Goal: Obtain resource: Obtain resource

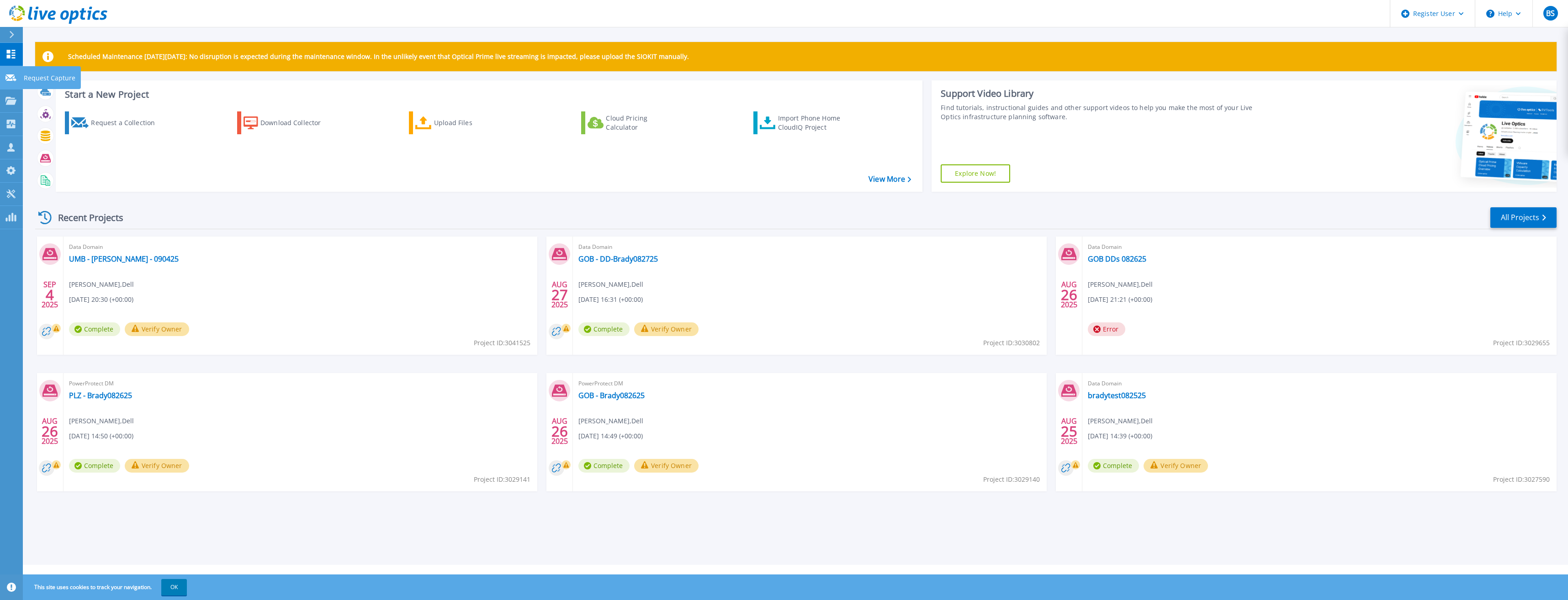
click at [13, 79] on icon at bounding box center [11, 77] width 11 height 7
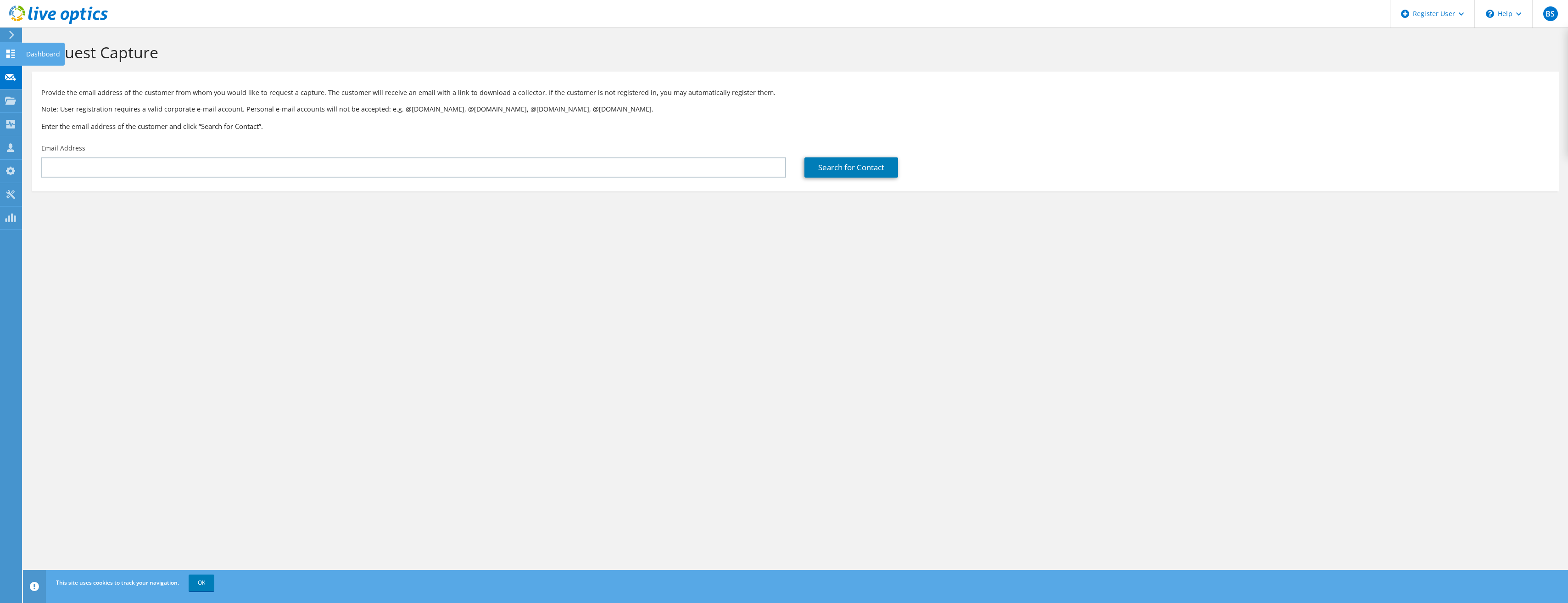
click at [9, 56] on use at bounding box center [11, 54] width 9 height 9
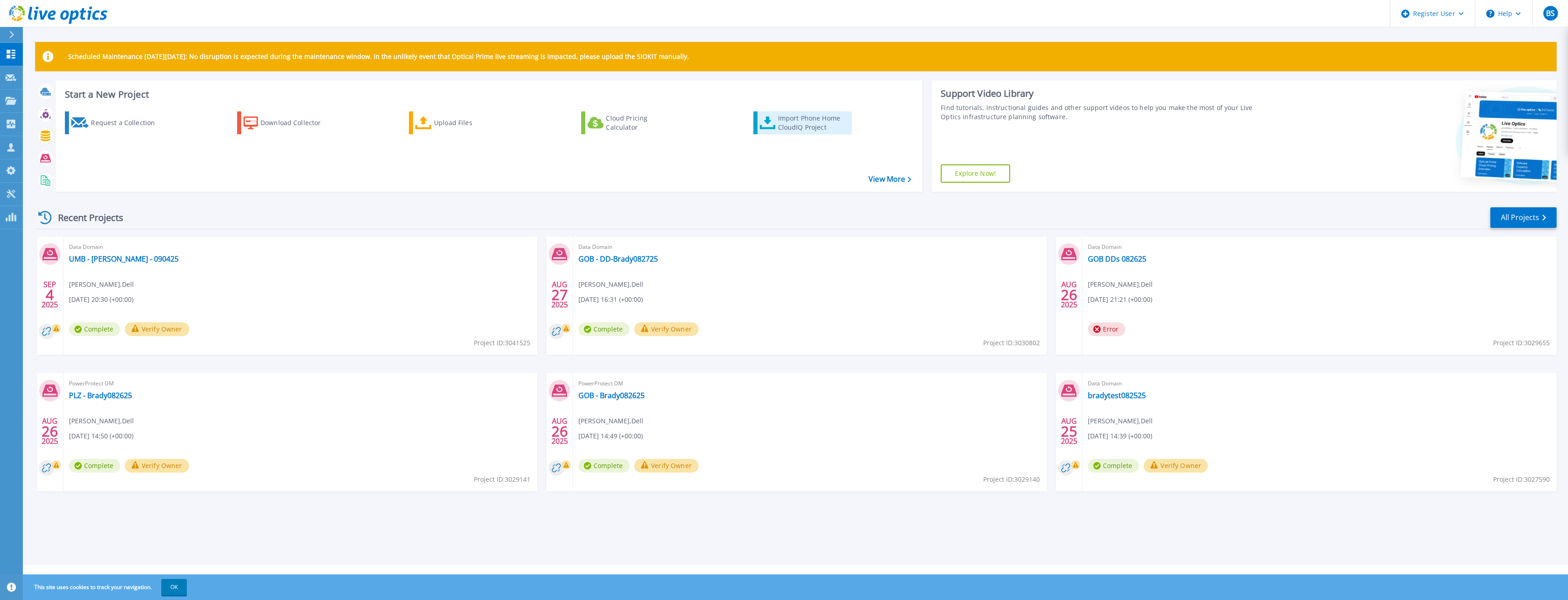
click at [797, 126] on div "Import Phone Home CloudIQ Project" at bounding box center [813, 123] width 71 height 18
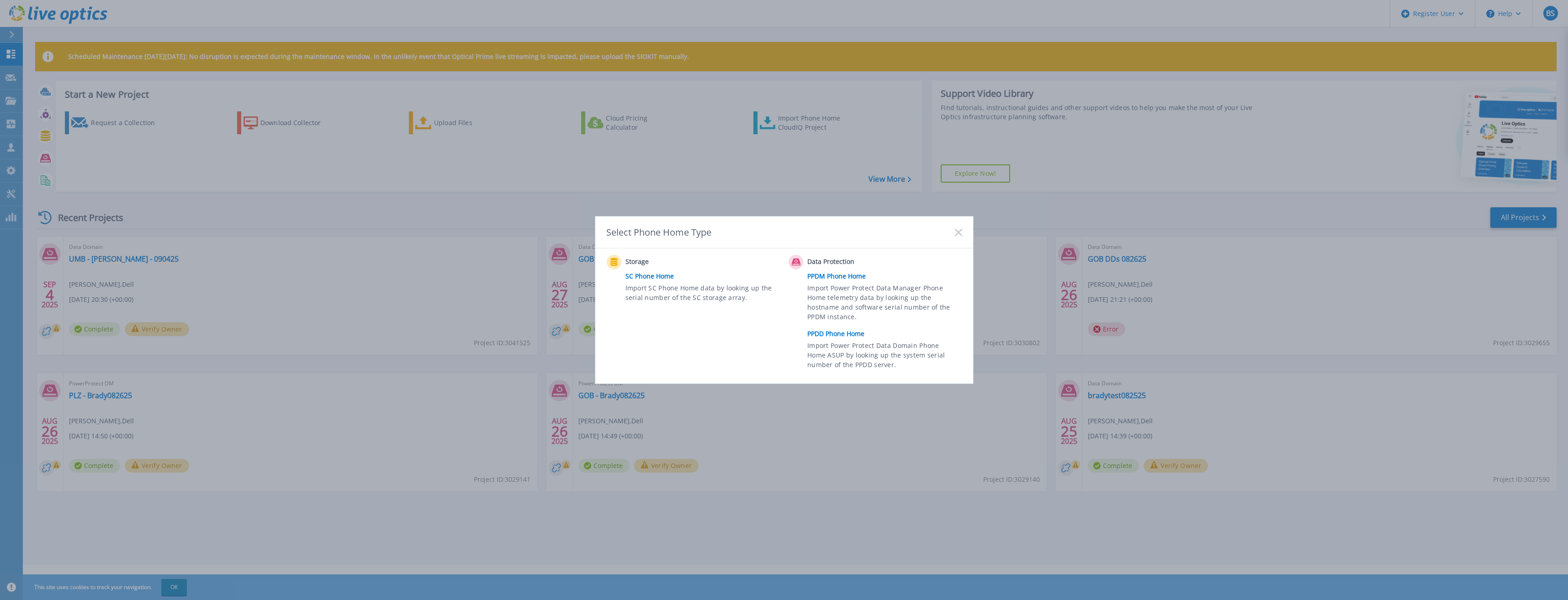
click at [845, 335] on link "PPDD Phone Home" at bounding box center [886, 333] width 159 height 14
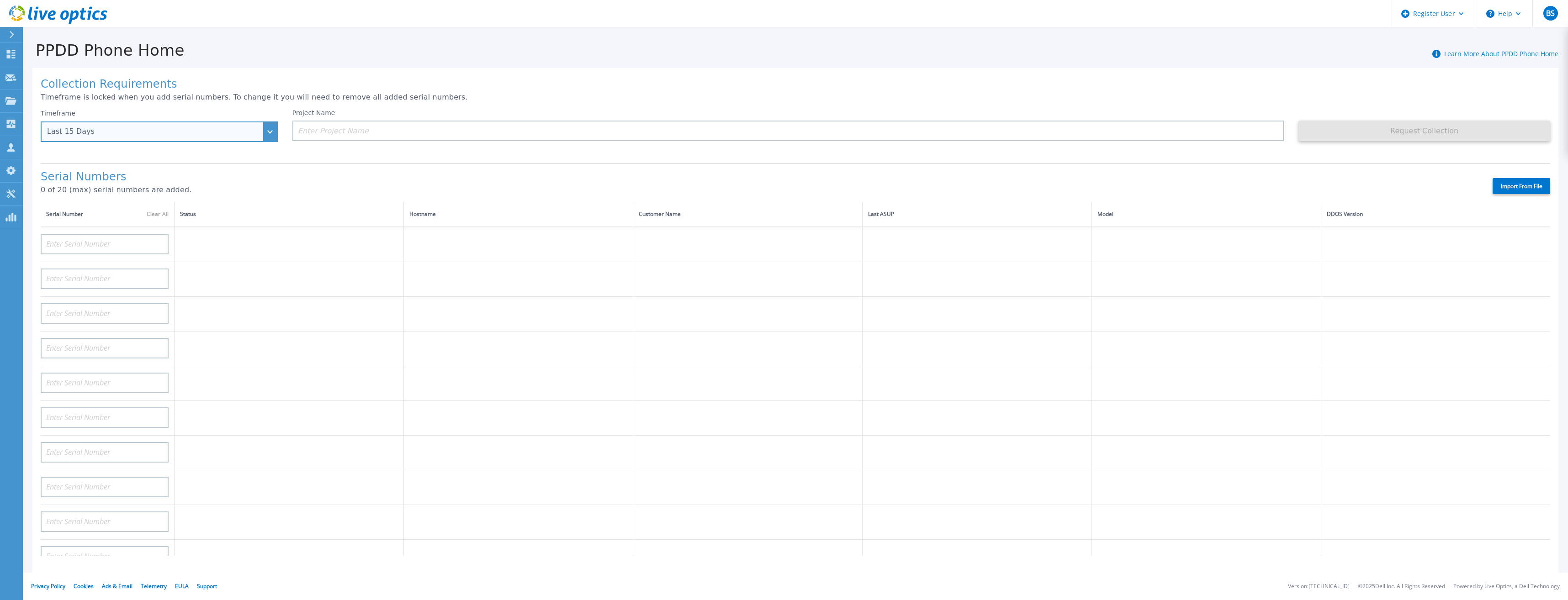
click at [201, 138] on div "Last 15 Days" at bounding box center [159, 132] width 237 height 21
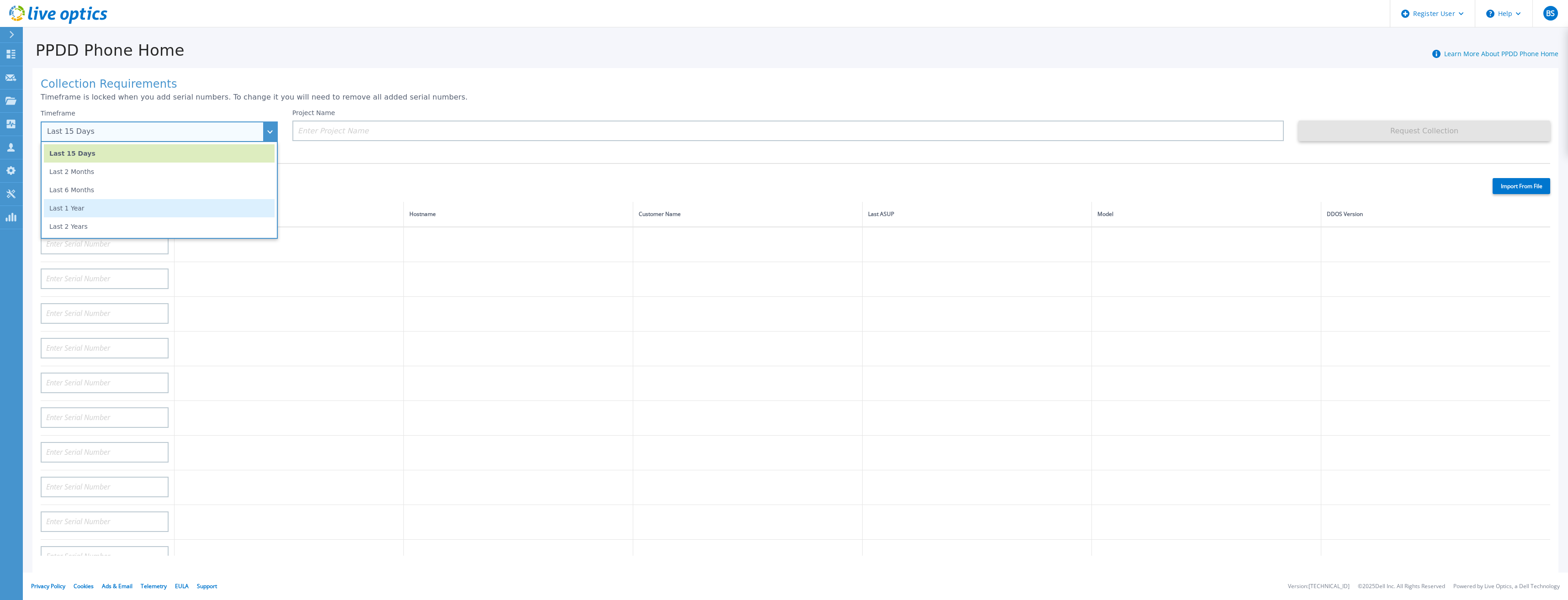
click at [215, 208] on li "Last 1 Year" at bounding box center [159, 208] width 231 height 18
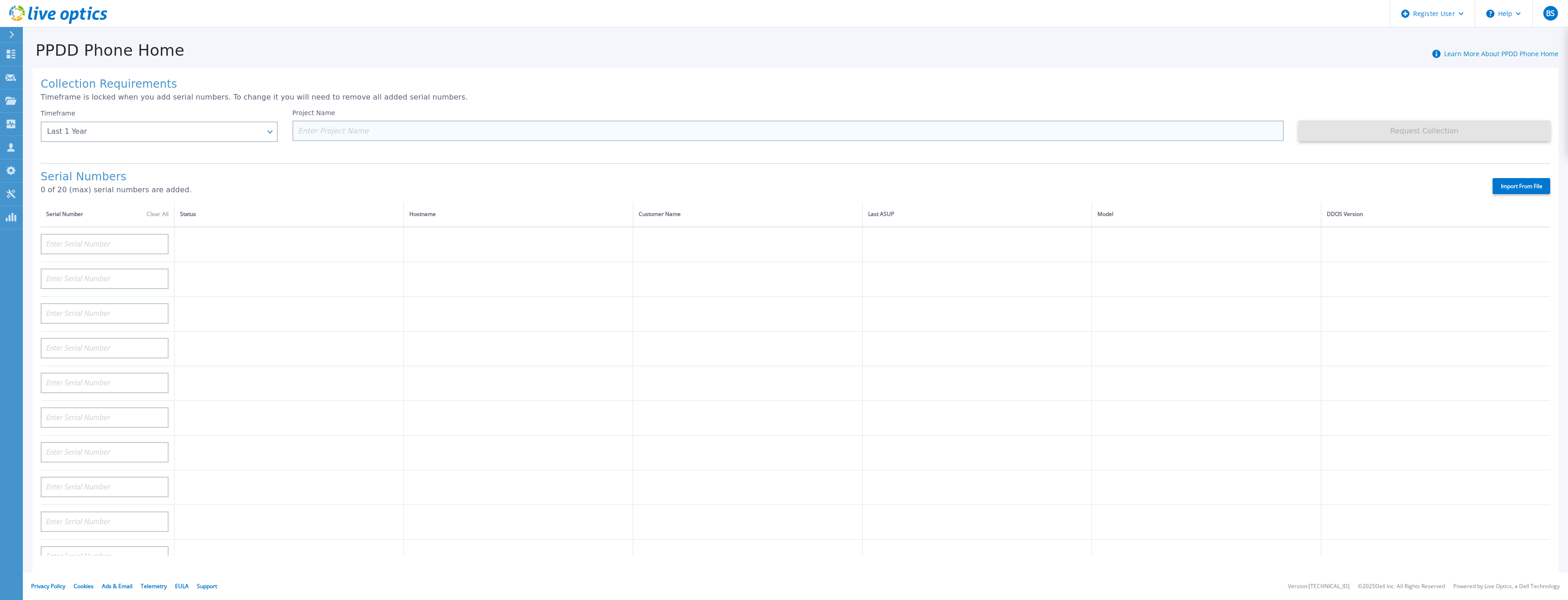
click at [401, 138] on input at bounding box center [788, 131] width 992 height 21
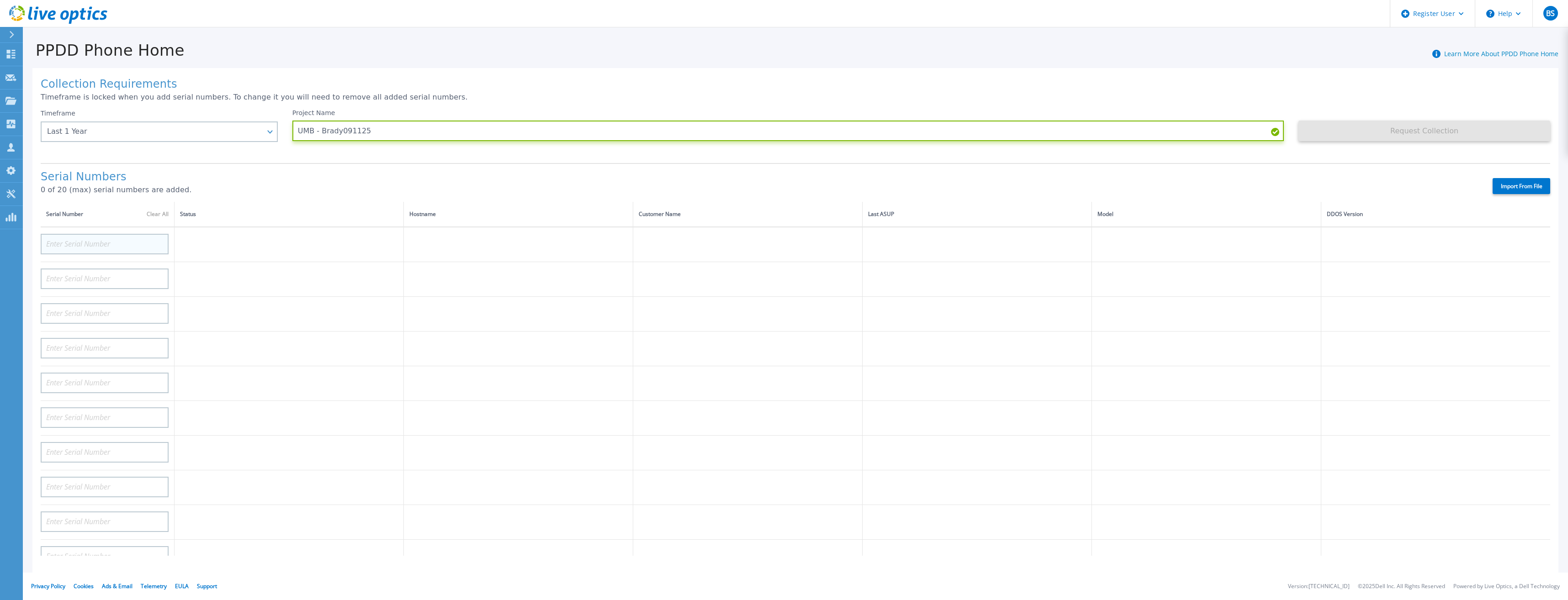
type input "UMB - Brady091125"
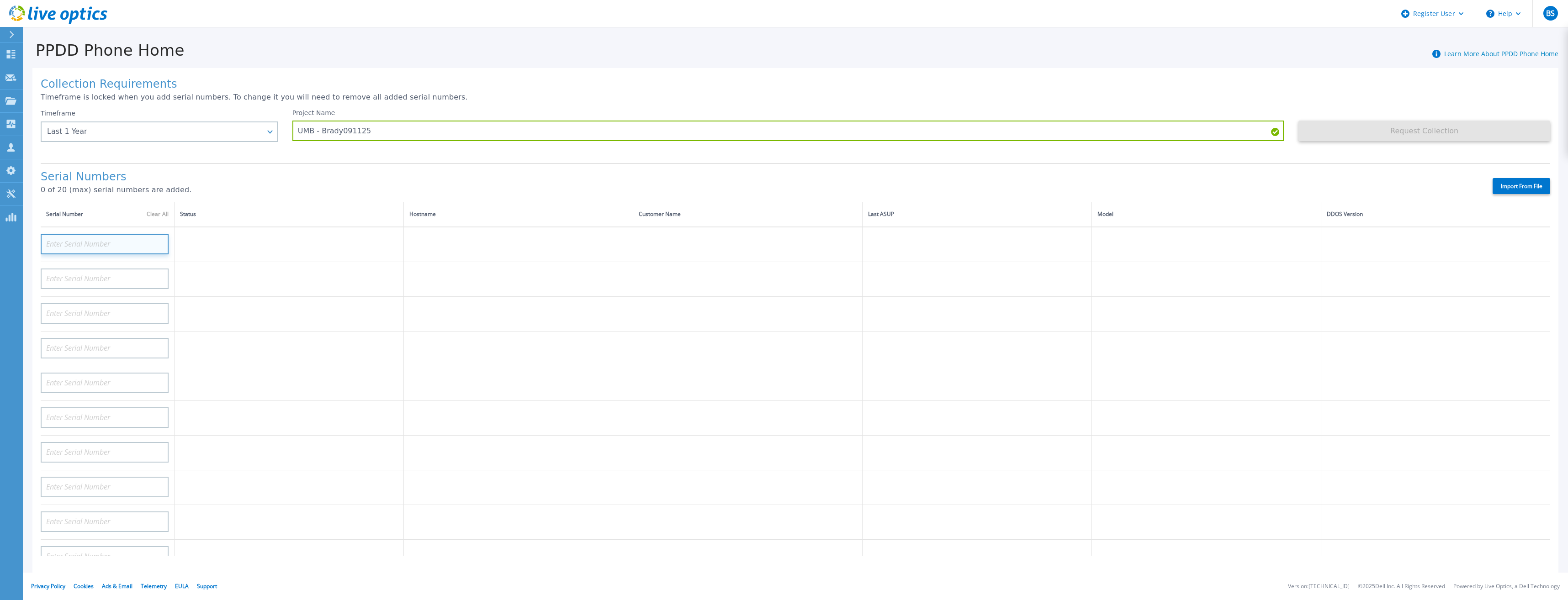
click at [133, 241] on input at bounding box center [105, 244] width 128 height 21
drag, startPoint x: 929, startPoint y: 254, endPoint x: 880, endPoint y: 251, distance: 49.1
click at [929, 254] on td at bounding box center [976, 245] width 229 height 35
click at [143, 242] on input at bounding box center [105, 244] width 128 height 21
paste input "APM00213604861"
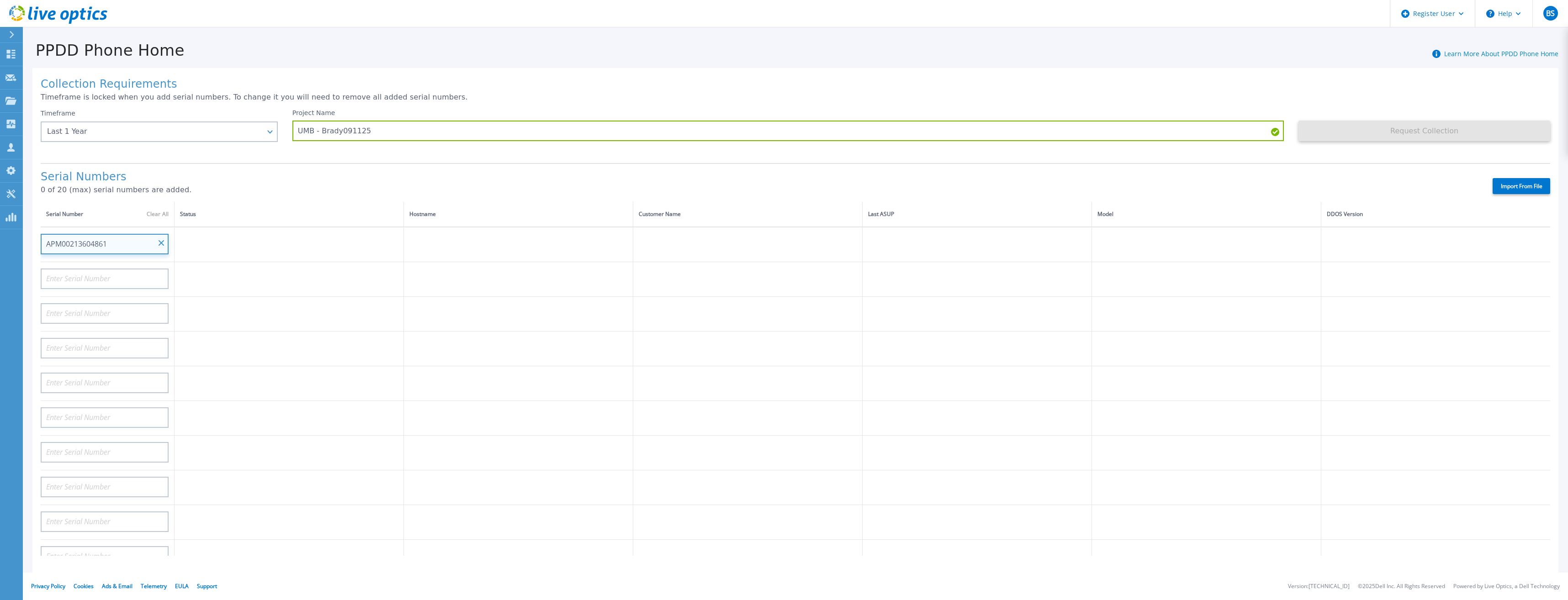
type input "APM00213604861"
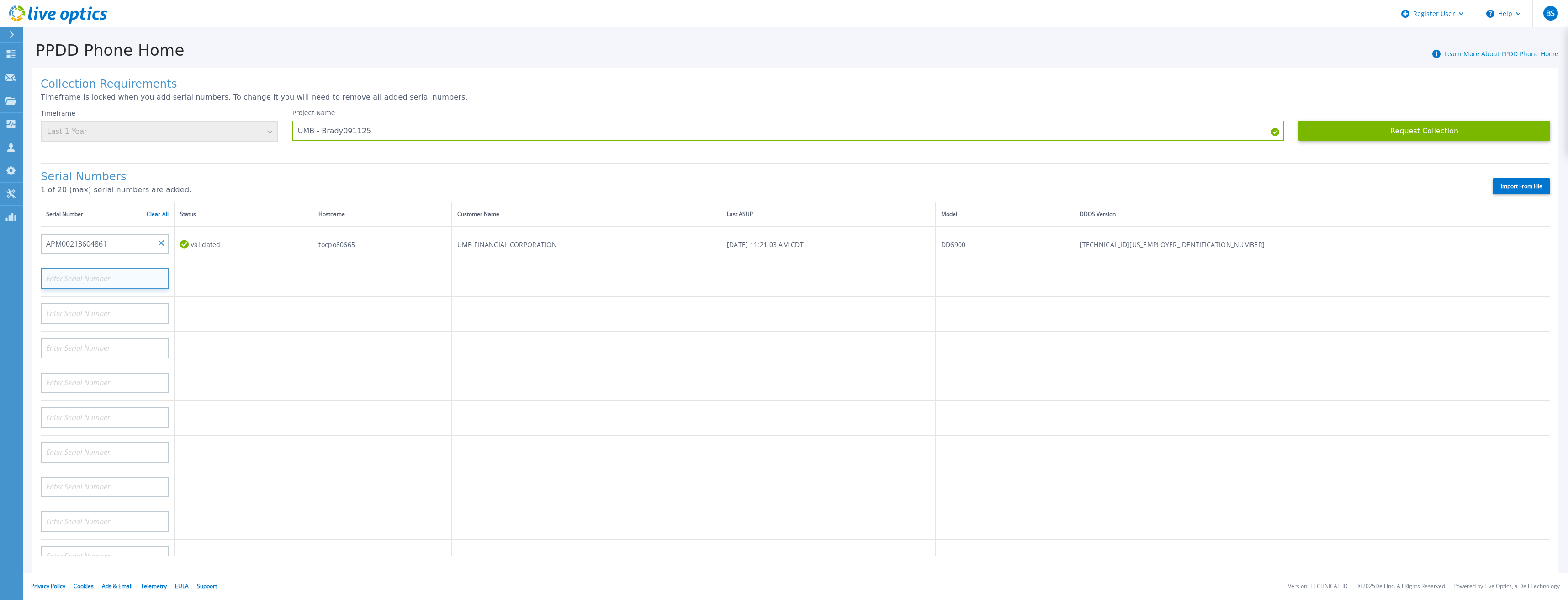
click at [103, 281] on input at bounding box center [105, 279] width 128 height 21
paste input "APM00214221205"
type input "APM00214221205"
click at [128, 308] on input at bounding box center [105, 313] width 128 height 21
paste input "APM00213309437"
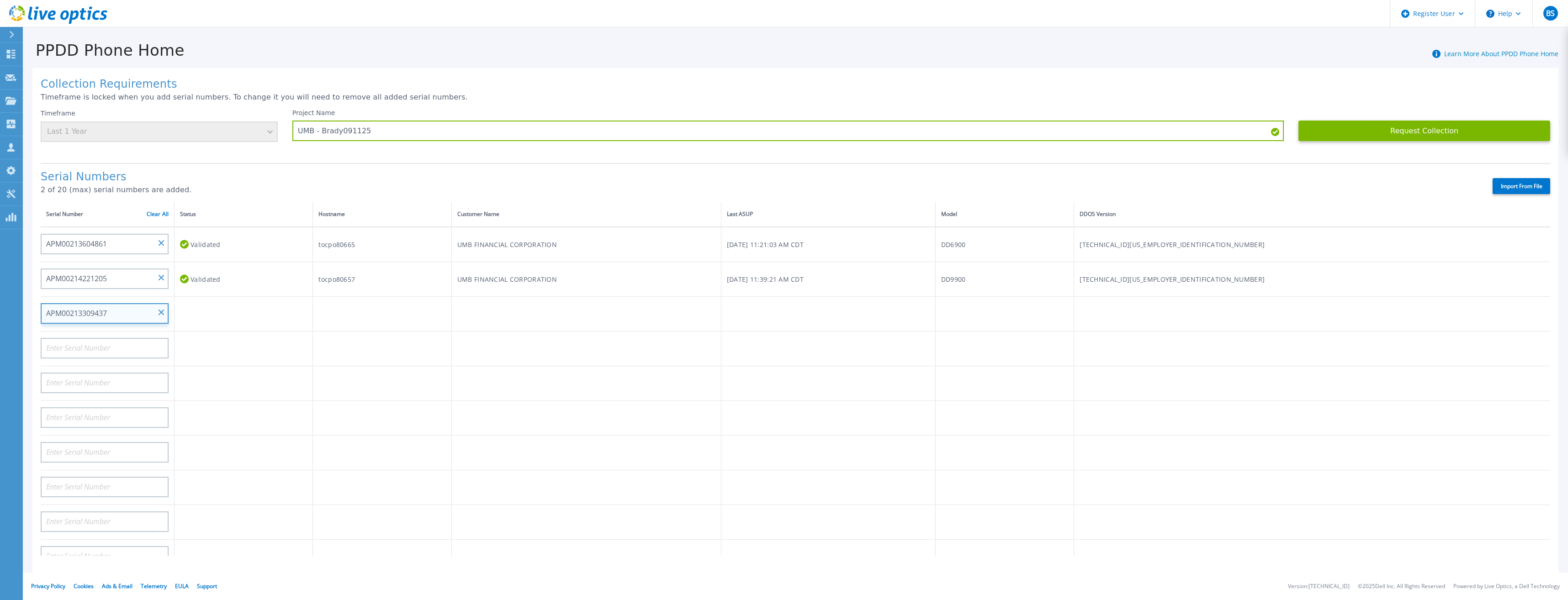
type input "APM00213309437"
click at [113, 351] on input at bounding box center [105, 348] width 128 height 21
paste input "APM00213513020"
type input "APM00213513020"
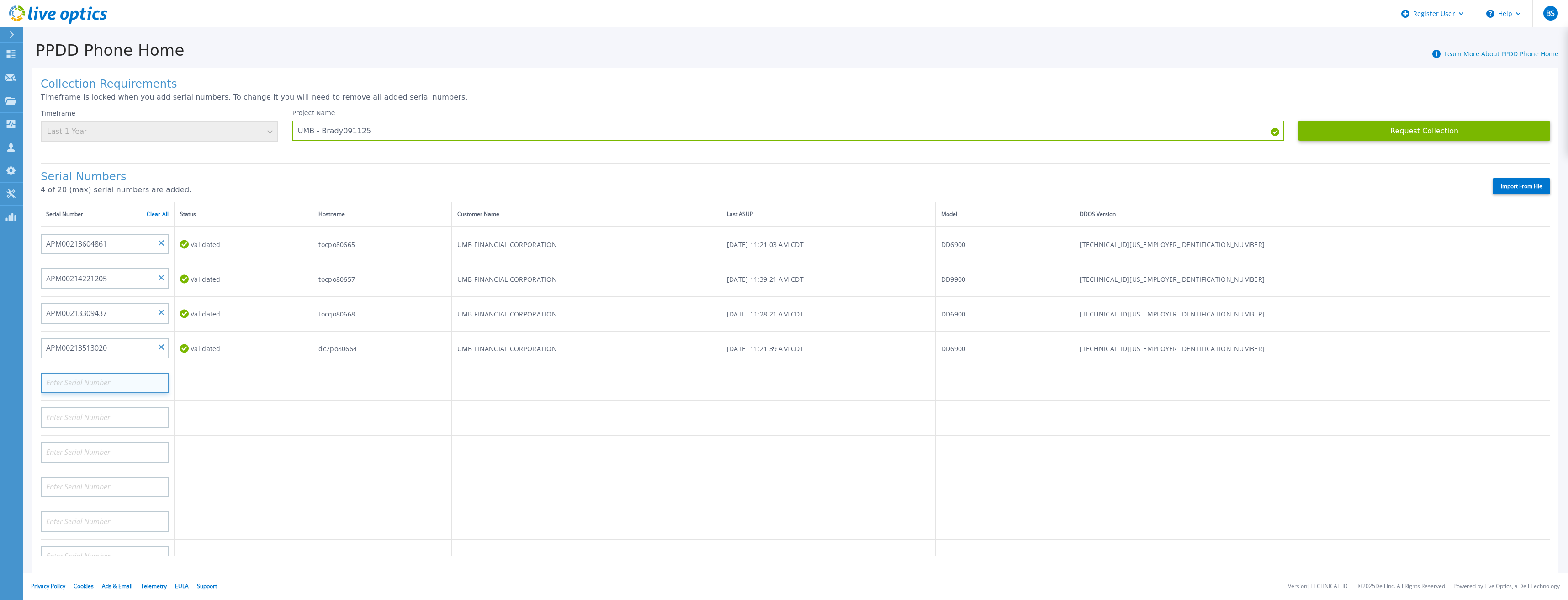
click at [118, 383] on input at bounding box center [105, 383] width 128 height 21
paste input "APM00213901963"
type input "APM00213901963"
click at [130, 416] on input at bounding box center [105, 418] width 128 height 21
paste input "APM00215112248"
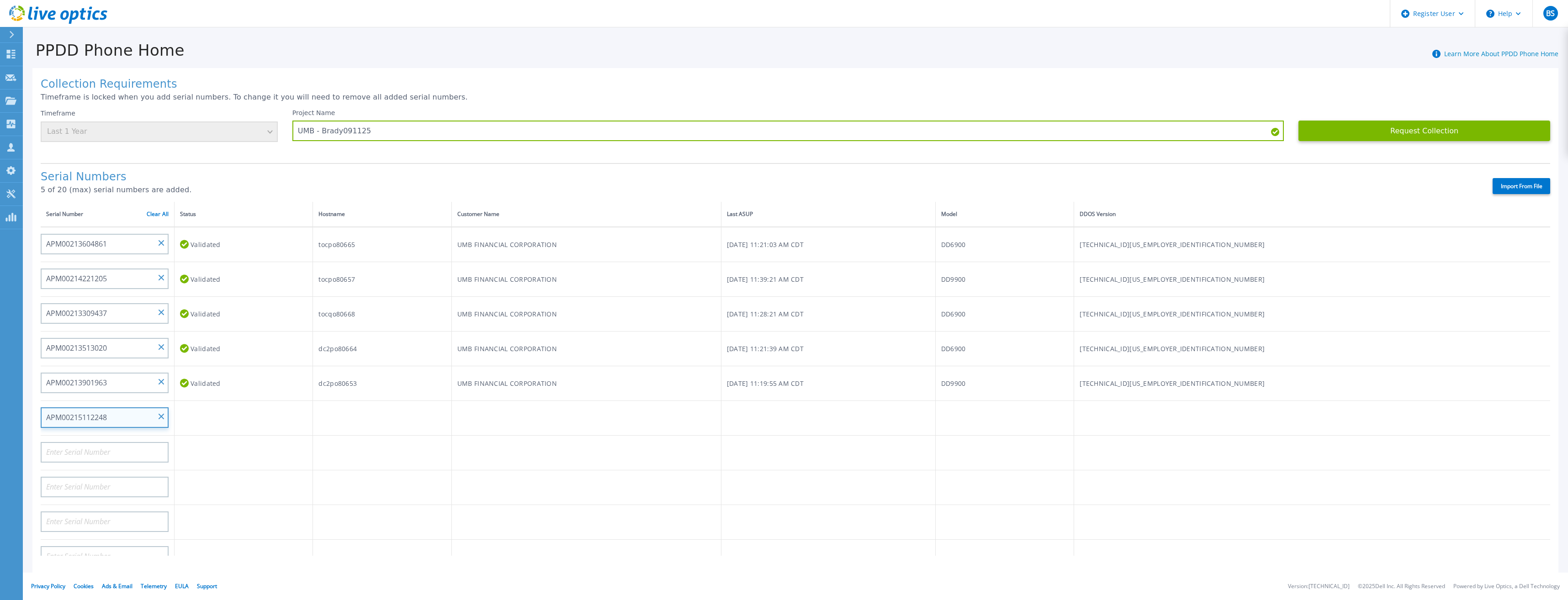
type input "APM00215112248"
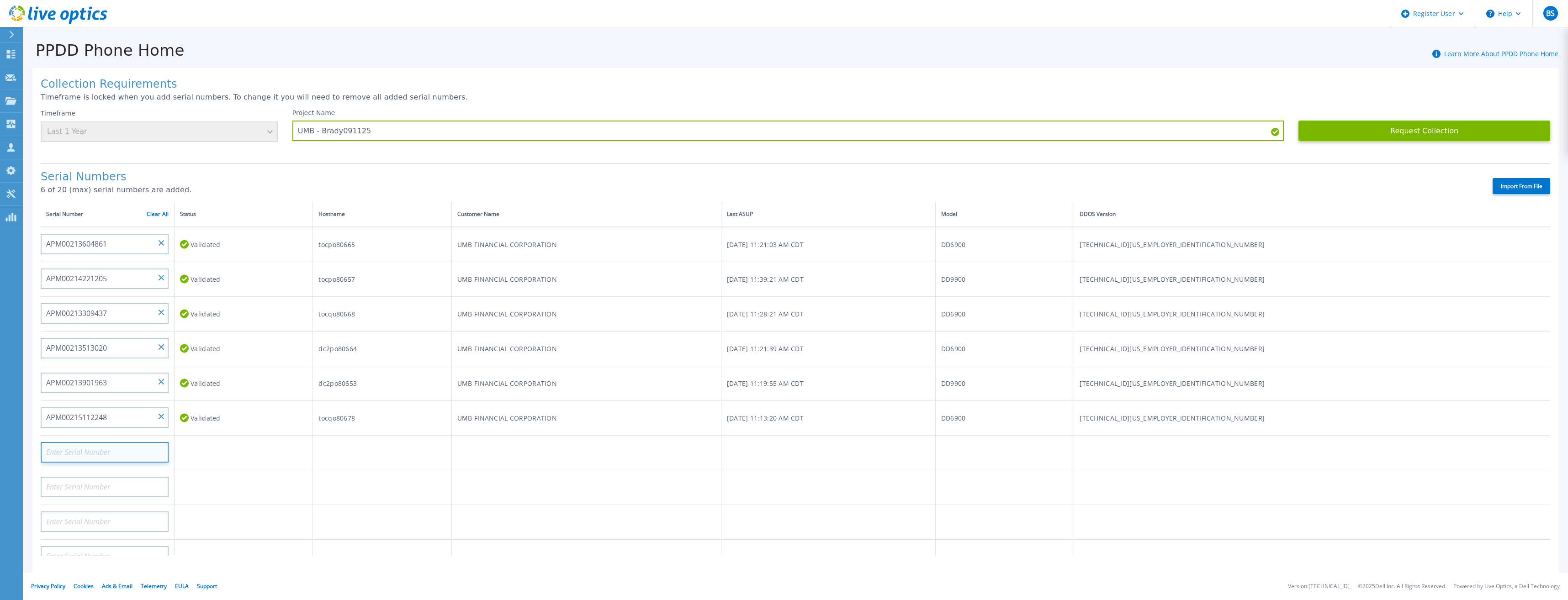
click at [135, 452] on input at bounding box center [105, 453] width 128 height 21
paste input "APM00213605150"
type input "APM00213605150"
click at [117, 486] on input at bounding box center [105, 487] width 128 height 21
paste input "APM00221606444"
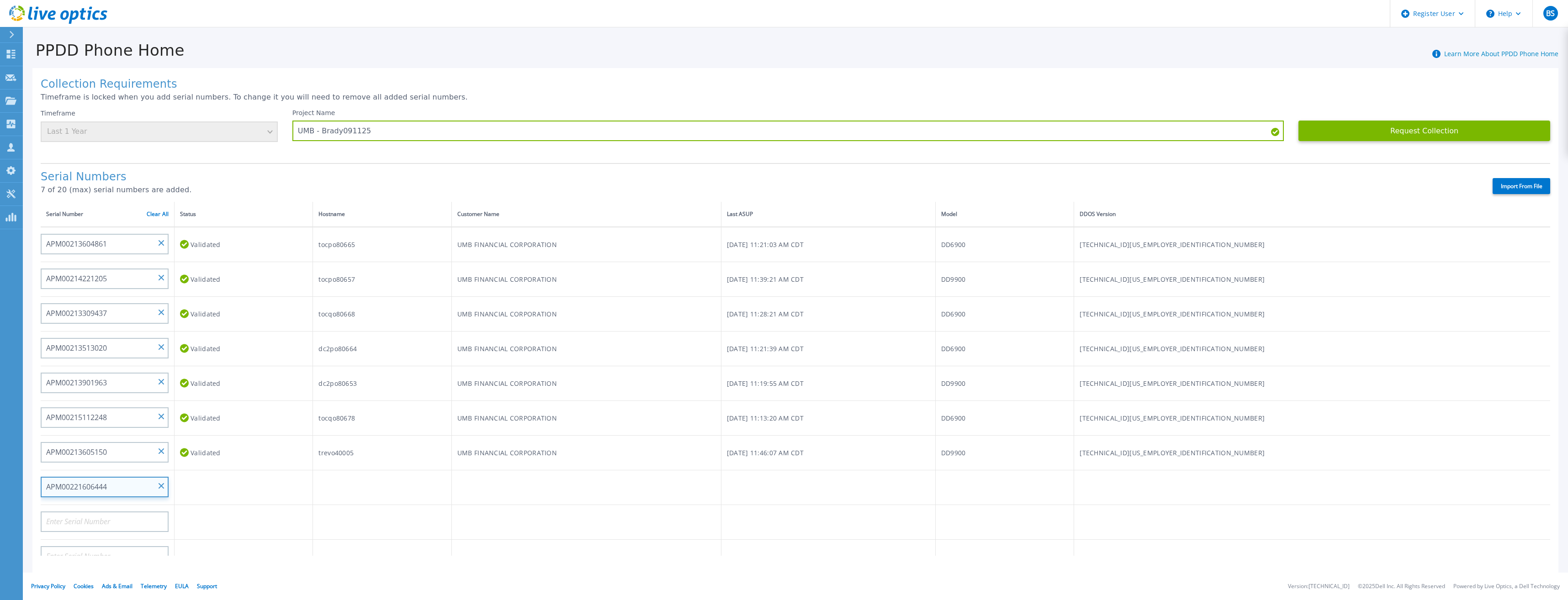
type input "APM00221606444"
click at [1399, 128] on button "Request Collection" at bounding box center [1424, 131] width 252 height 21
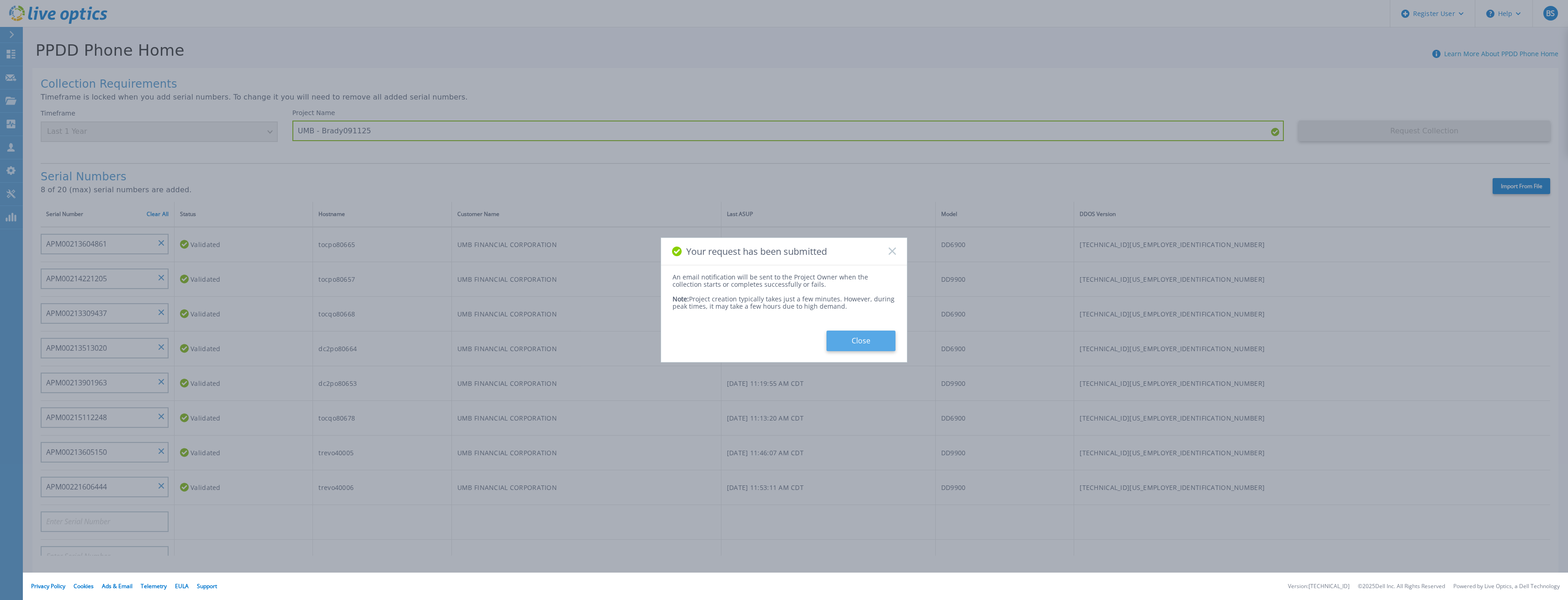
click at [849, 338] on button "Close" at bounding box center [861, 341] width 69 height 21
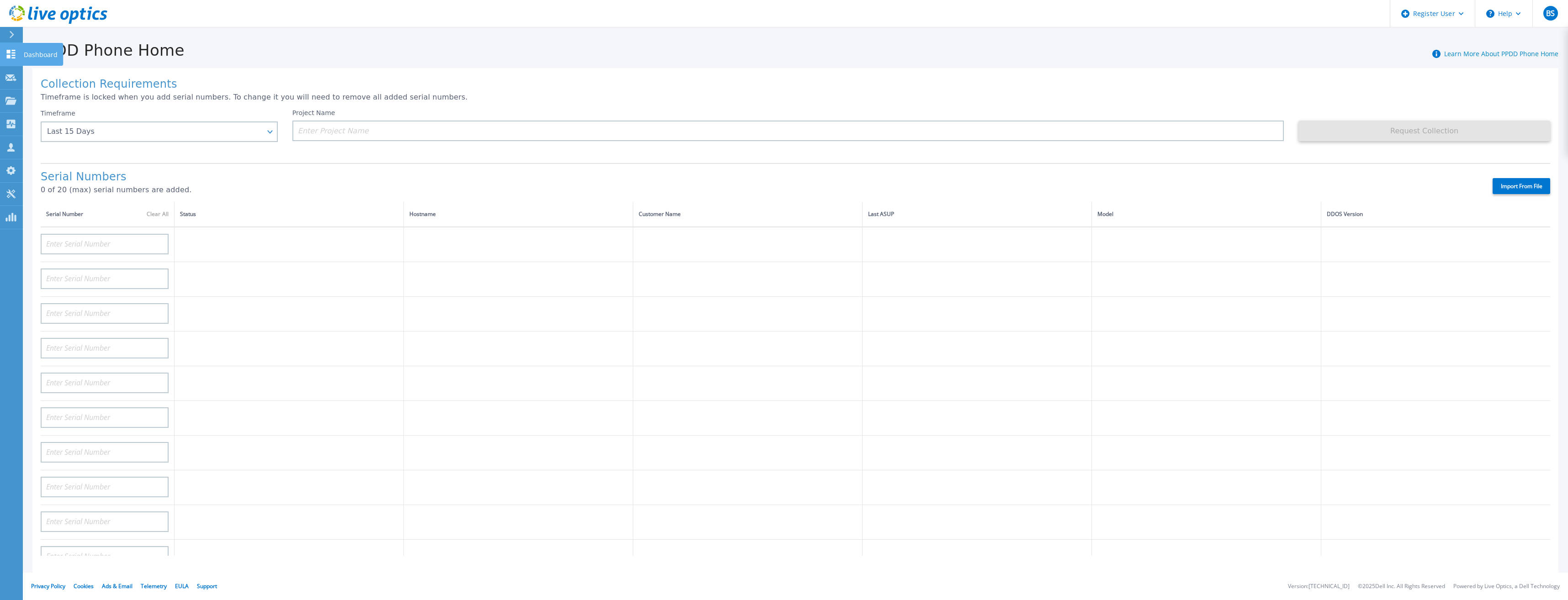
click at [9, 56] on icon at bounding box center [11, 54] width 9 height 9
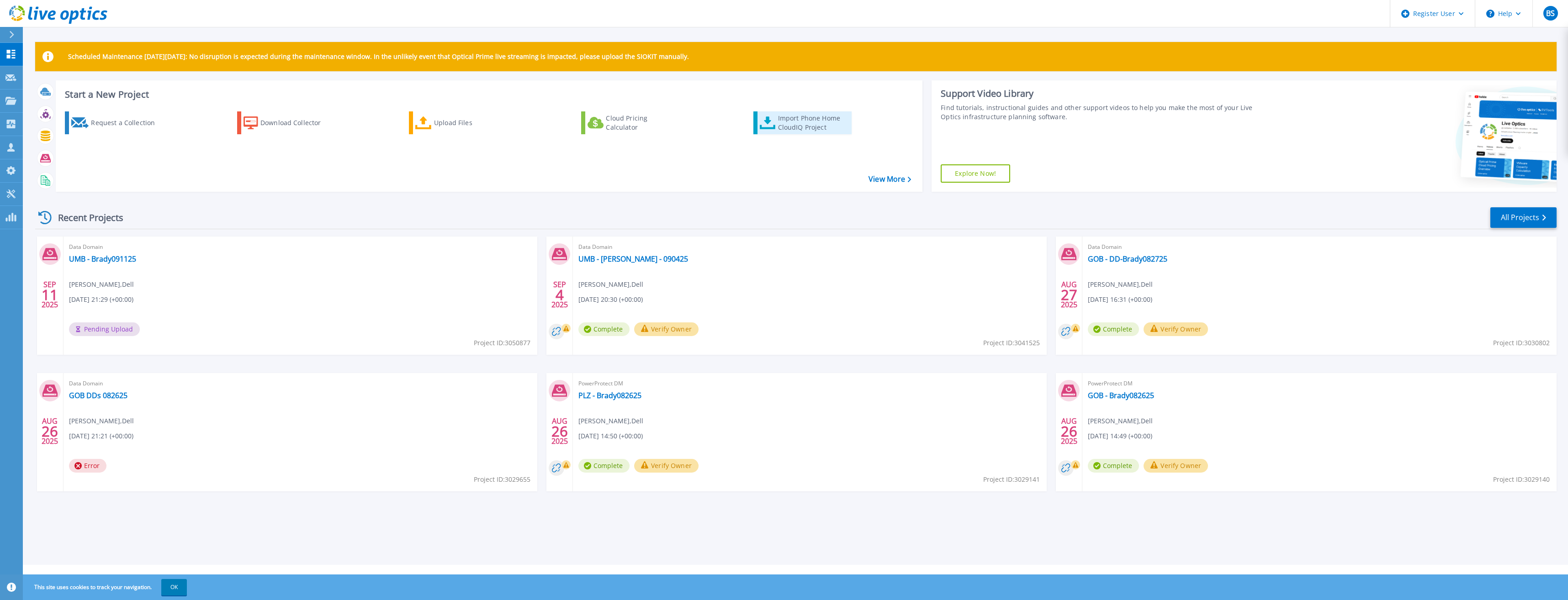
click at [796, 124] on div "Import Phone Home CloudIQ Project" at bounding box center [813, 123] width 71 height 18
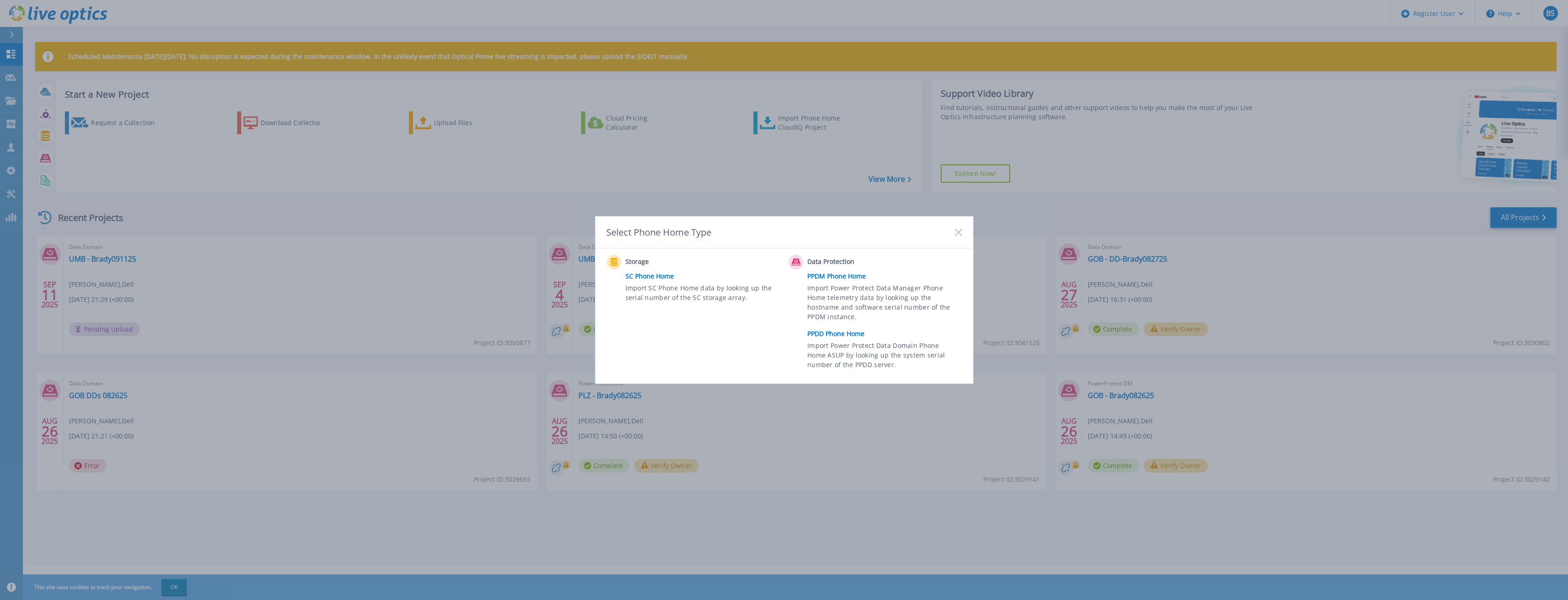
click at [826, 274] on link "PPDM Phone Home" at bounding box center [886, 276] width 159 height 14
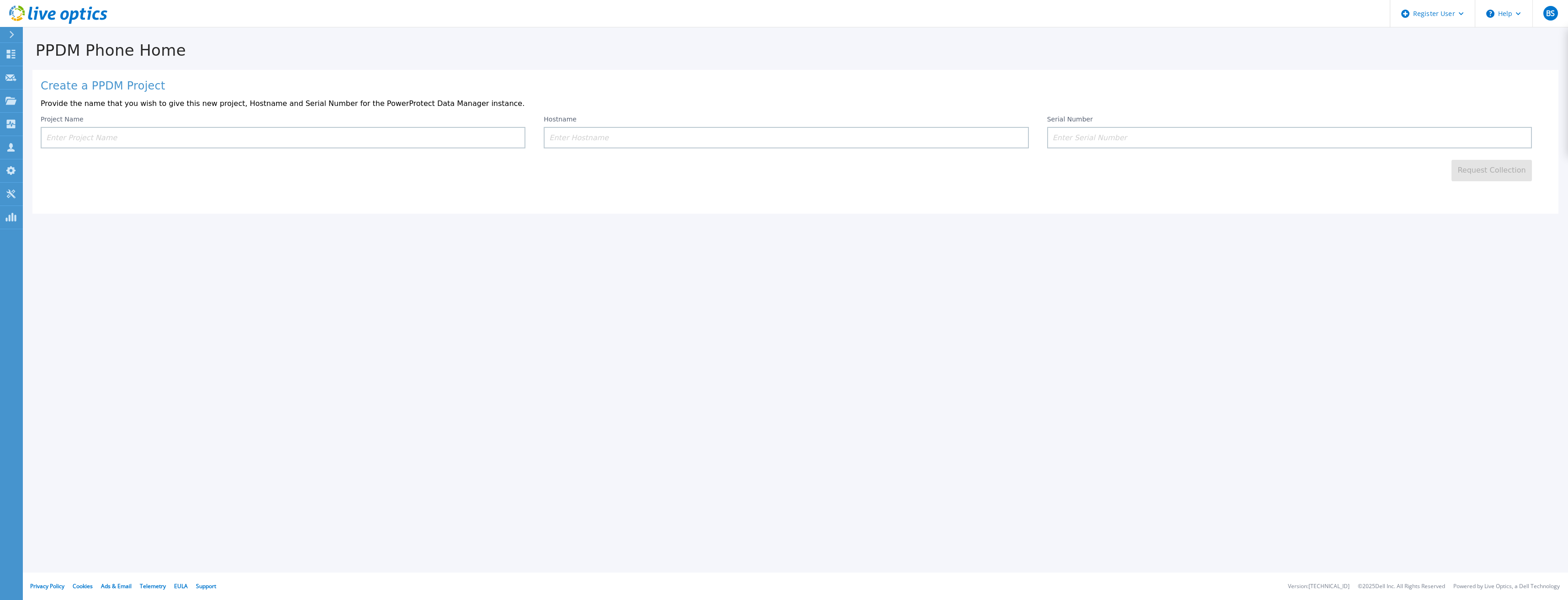
click at [310, 139] on input at bounding box center [283, 138] width 485 height 21
click at [16, 58] on link "Dashboard Dashboard" at bounding box center [12, 55] width 23 height 23
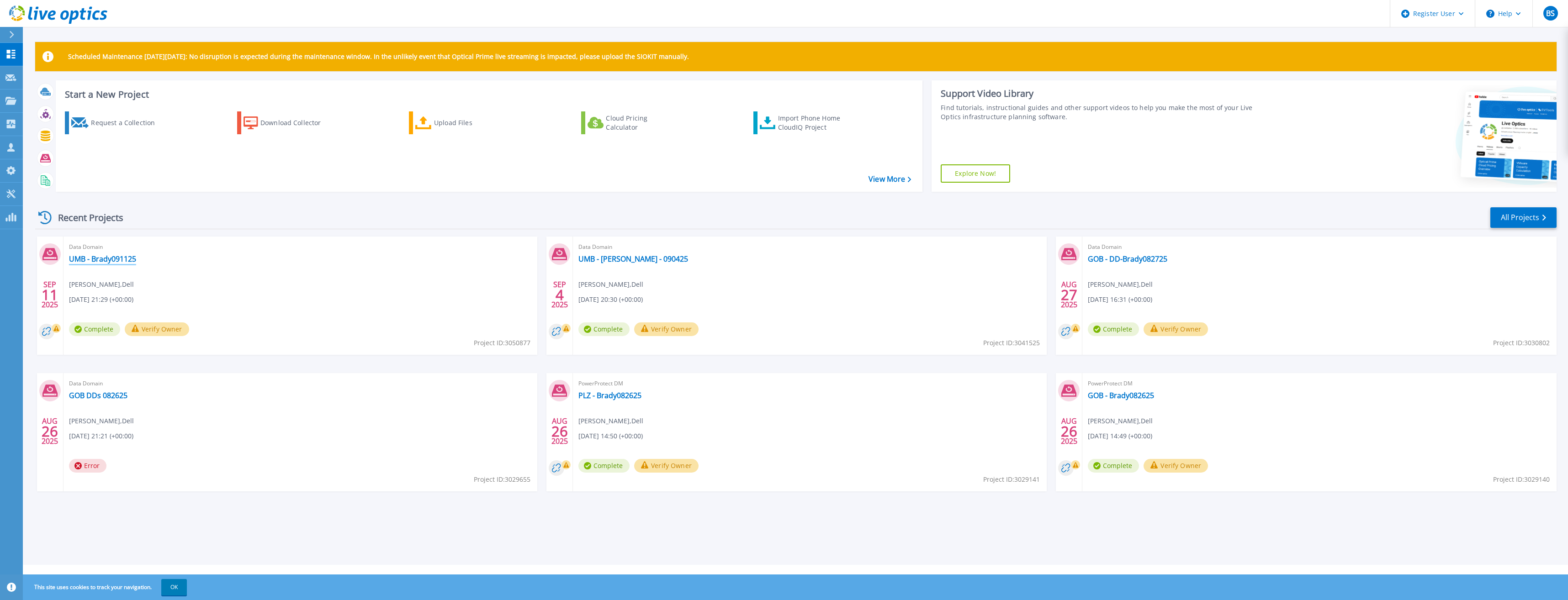
click at [95, 254] on link "UMB - Brady091125" at bounding box center [102, 259] width 67 height 9
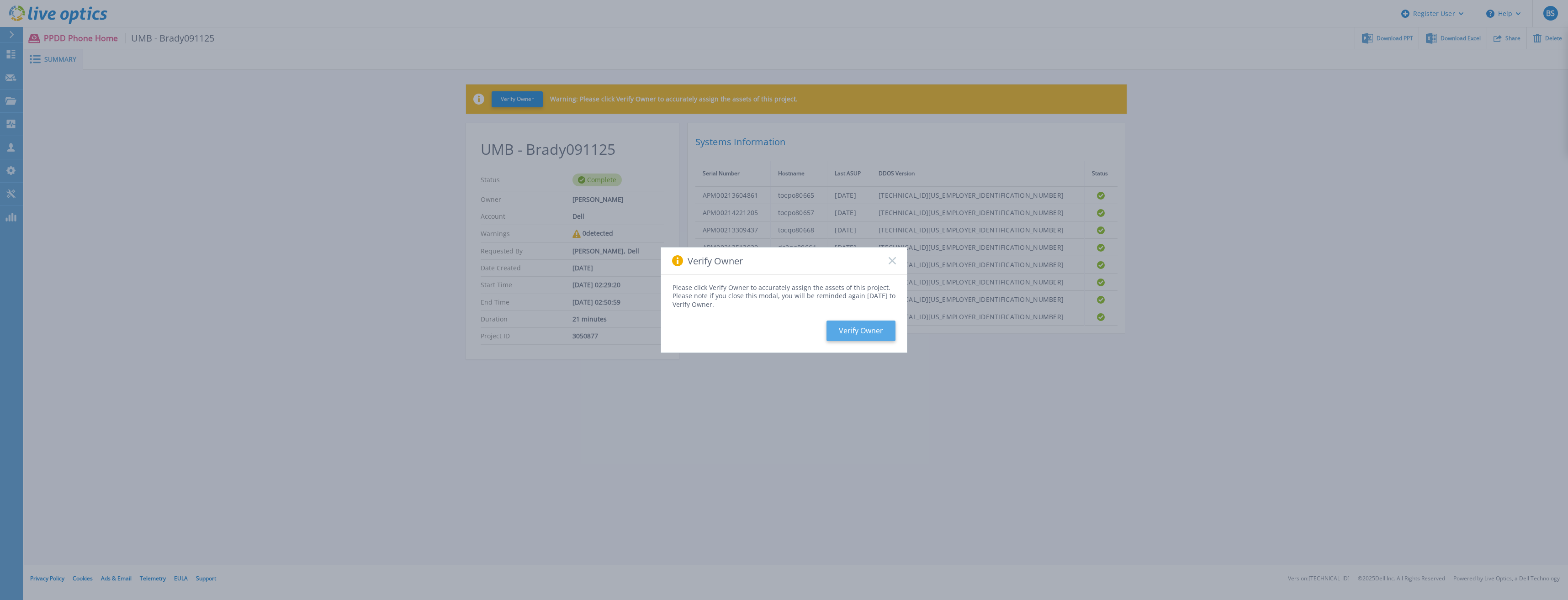
click at [871, 329] on button "Verify Owner" at bounding box center [861, 331] width 69 height 21
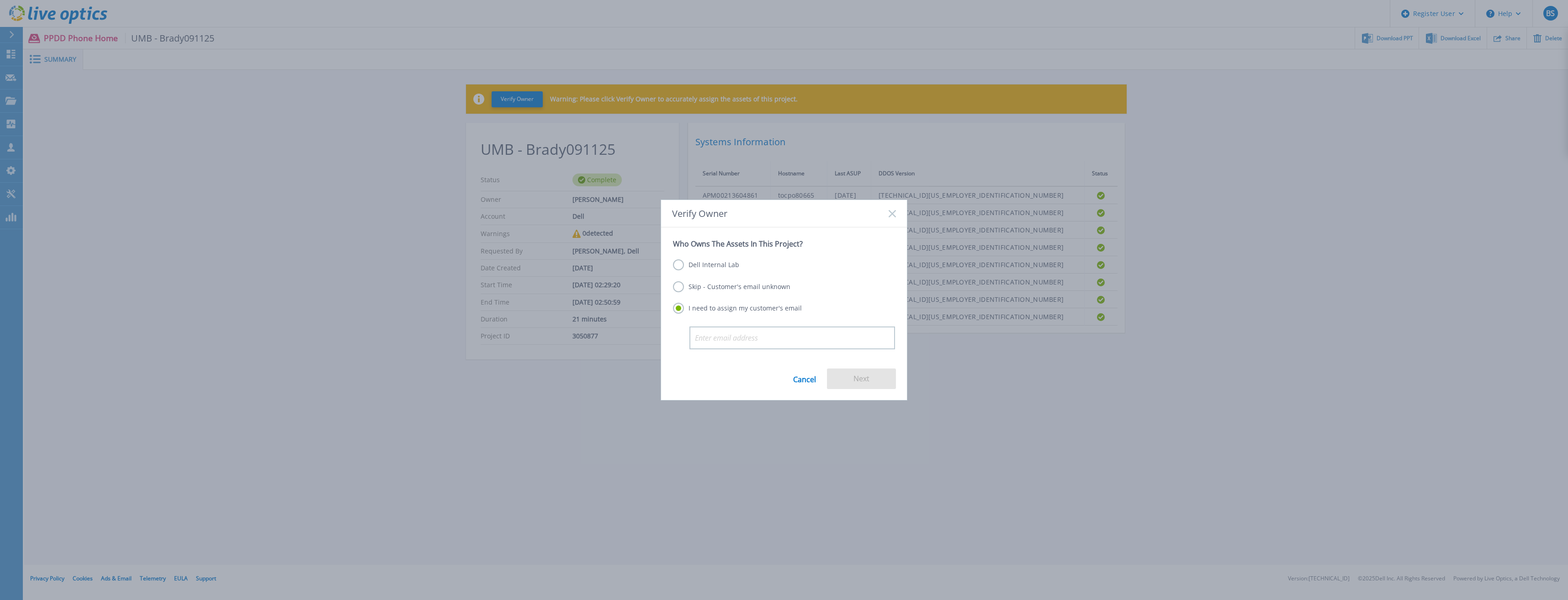
click at [733, 285] on label "Skip - Customer's email unknown" at bounding box center [732, 287] width 117 height 11
click at [0, 0] on input "Skip - Customer's email unknown" at bounding box center [0, 0] width 0 height 0
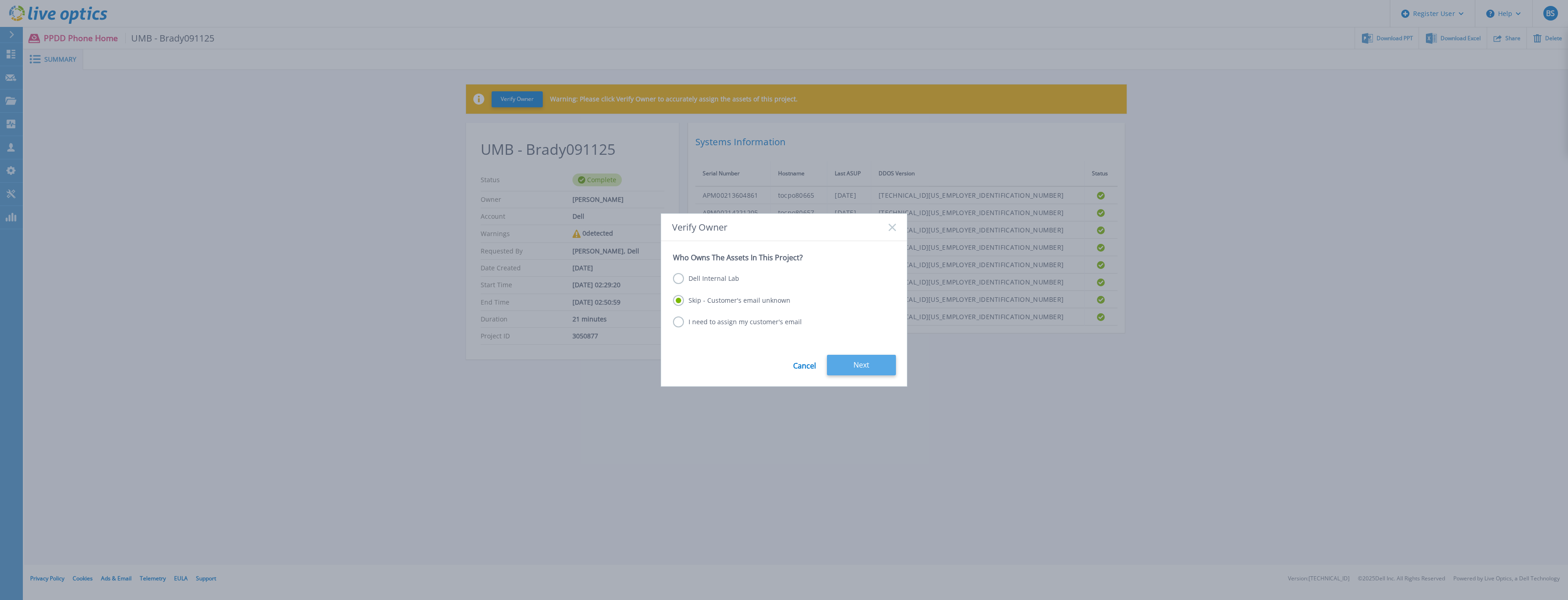
click at [857, 367] on button "Next" at bounding box center [861, 365] width 69 height 21
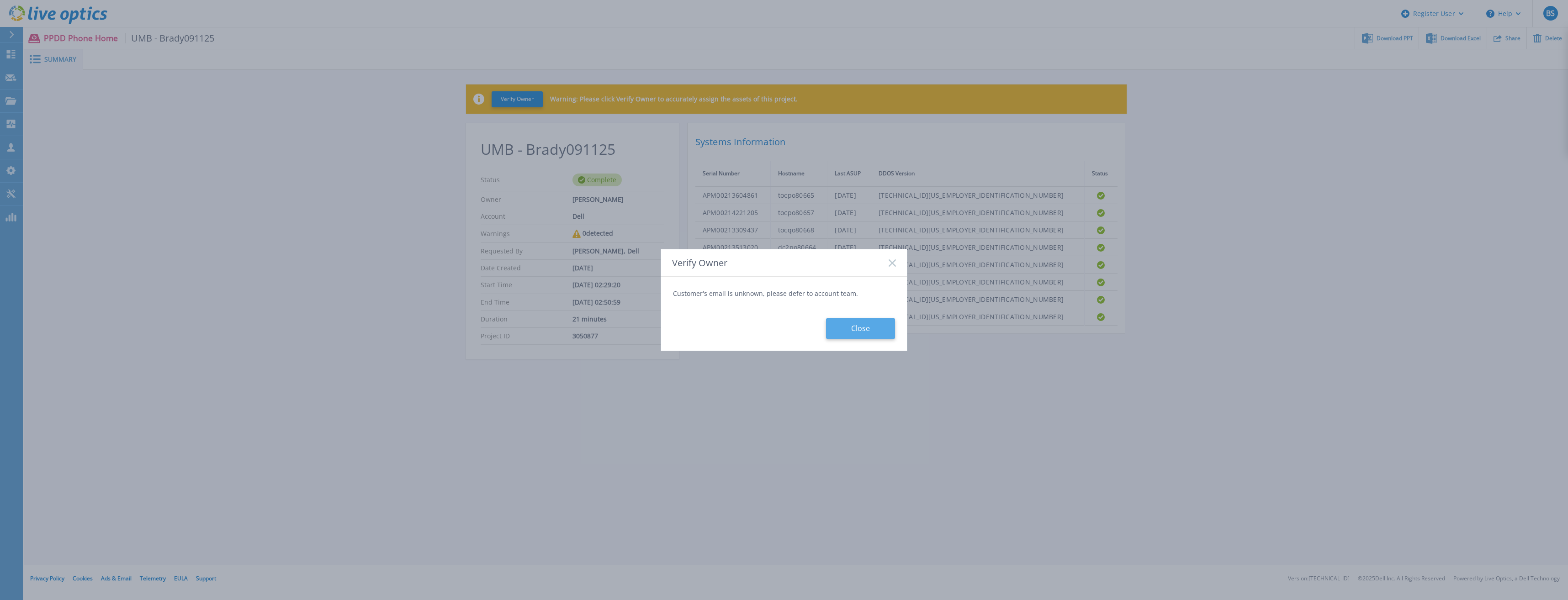
click at [864, 333] on button "Close" at bounding box center [860, 329] width 69 height 21
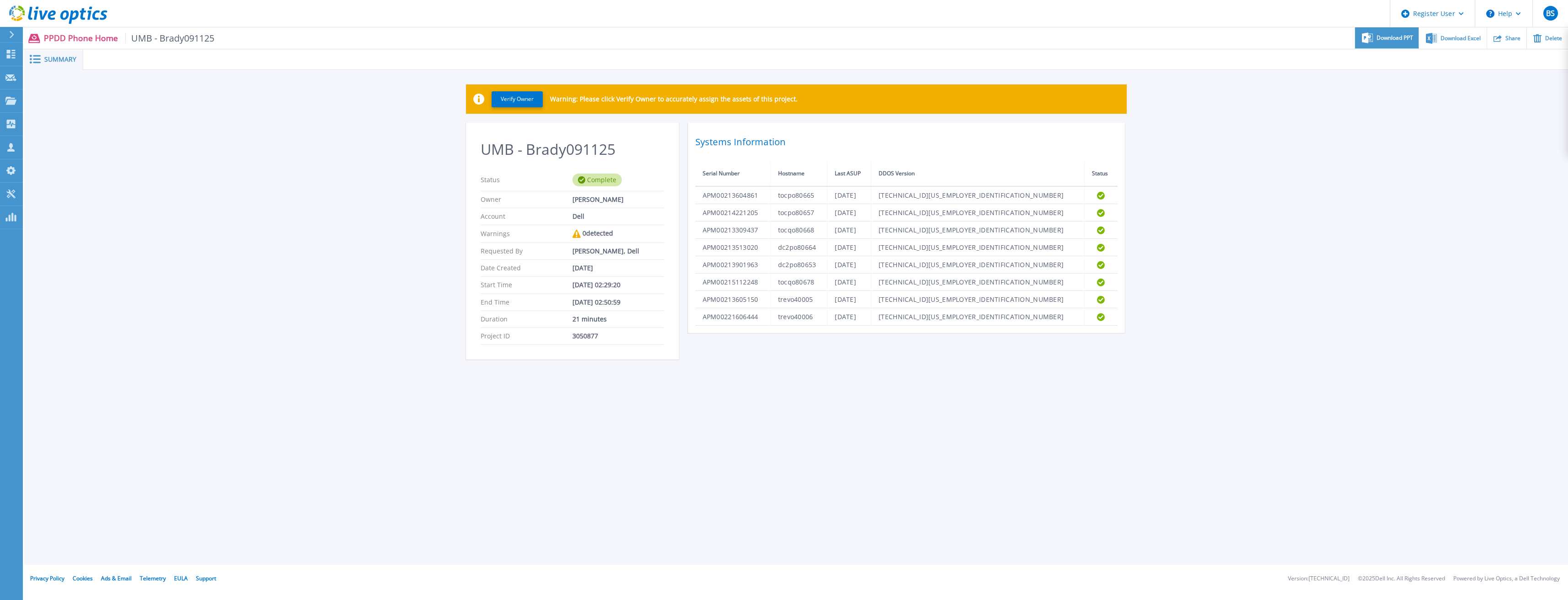
click at [1388, 39] on span "Download PPT" at bounding box center [1395, 38] width 37 height 5
